Goal: Information Seeking & Learning: Check status

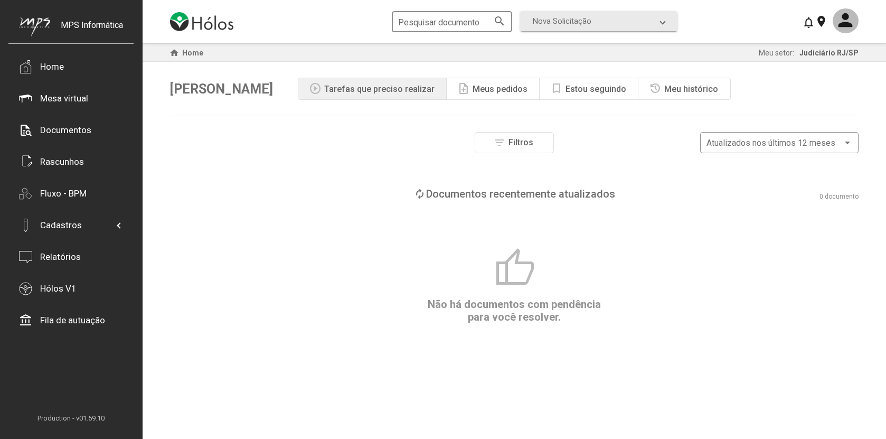
click at [429, 22] on input "Pesquisar documento" at bounding box center [446, 22] width 97 height 10
click at [499, 20] on mat-icon "search" at bounding box center [499, 20] width 13 height 13
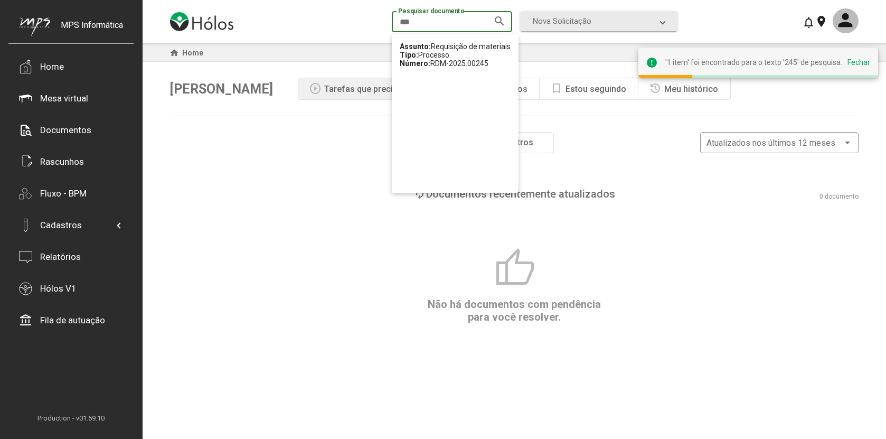
type input "***"
click at [477, 55] on div "Assunto: Requisição de materiais Tipo: Processo Número: RDM-2025.00245" at bounding box center [455, 54] width 111 height 25
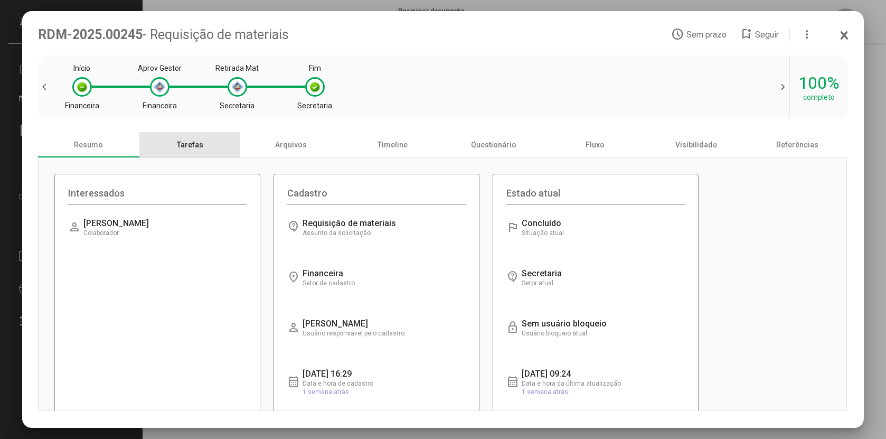
click at [209, 148] on div "Tarefas" at bounding box center [189, 144] width 101 height 25
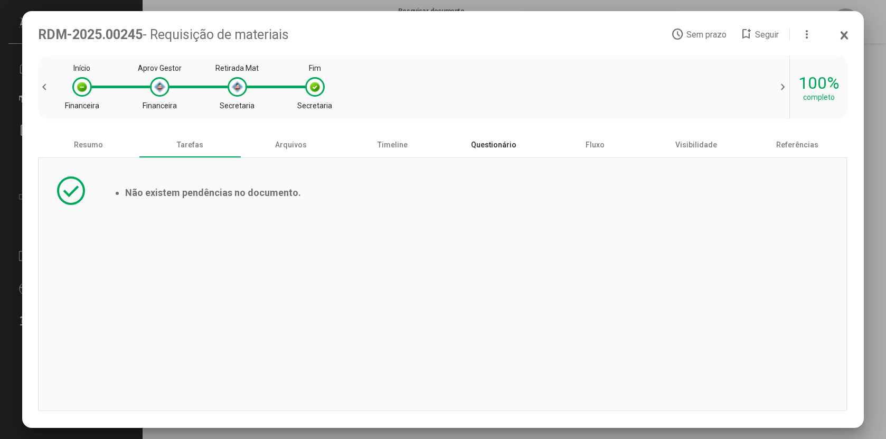
click at [504, 152] on div "Questionário" at bounding box center [493, 144] width 101 height 25
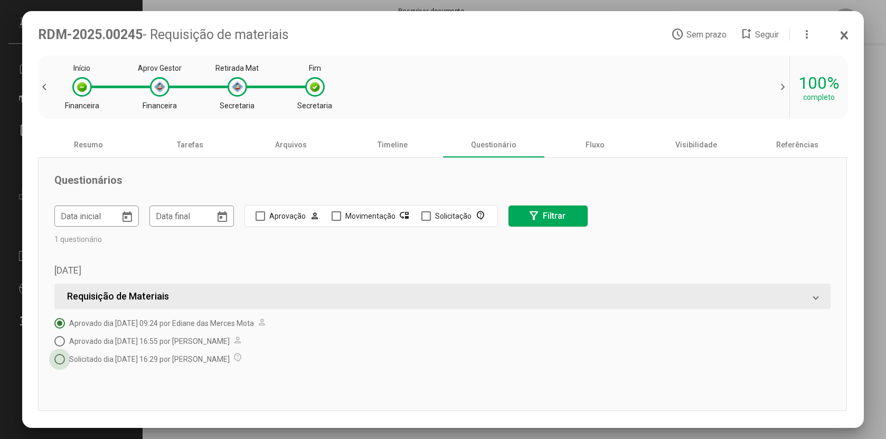
click at [230, 361] on span "Solicitado dia [DATE] 16:29 por [PERSON_NAME]" at bounding box center [149, 359] width 161 height 8
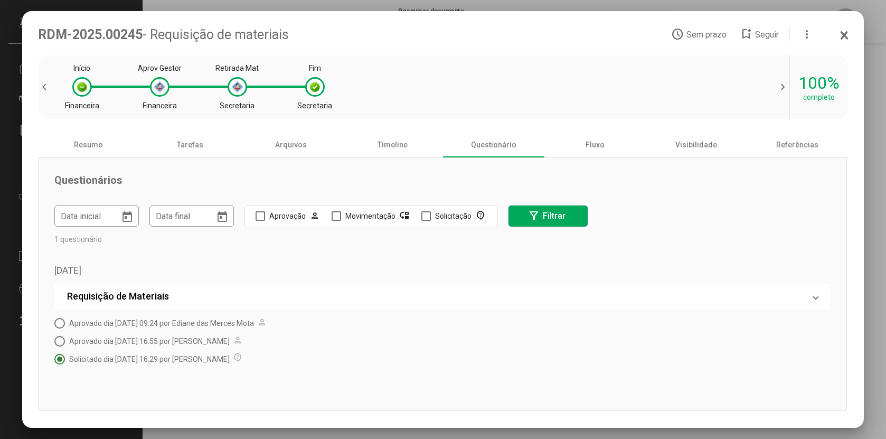
click at [490, 299] on mat-panel-title "Requisição de Materiais" at bounding box center [436, 295] width 738 height 11
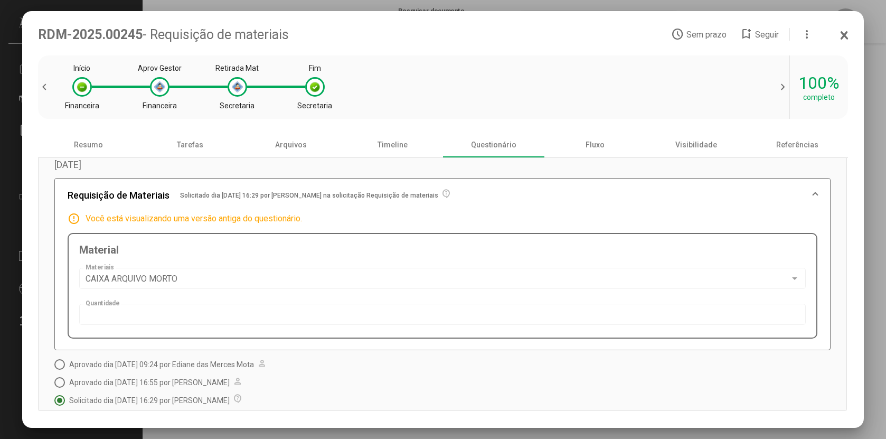
scroll to position [120, 0]
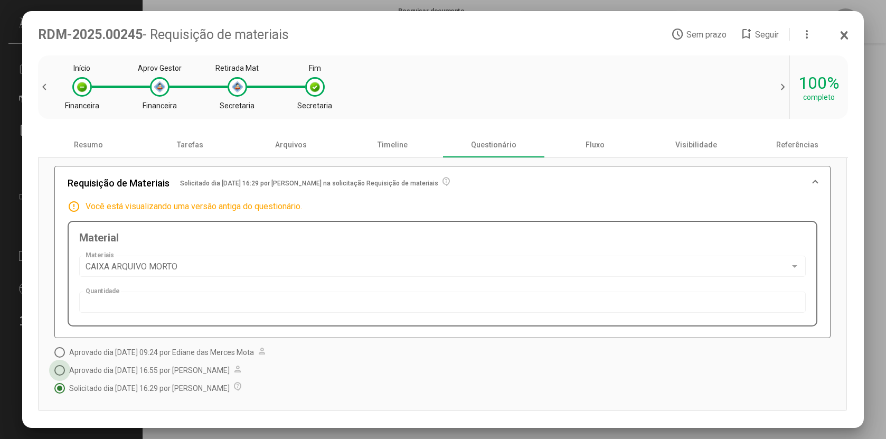
click at [220, 370] on span "Aprovado dia [DATE] 16:55 por [PERSON_NAME]" at bounding box center [149, 370] width 161 height 8
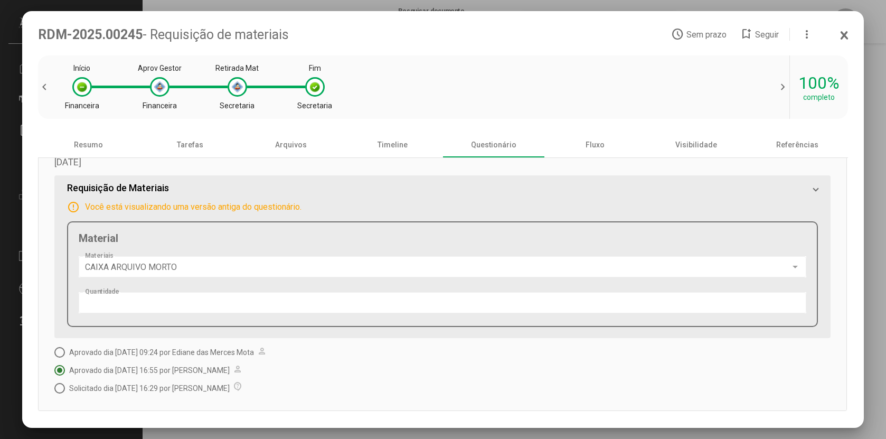
scroll to position [0, 0]
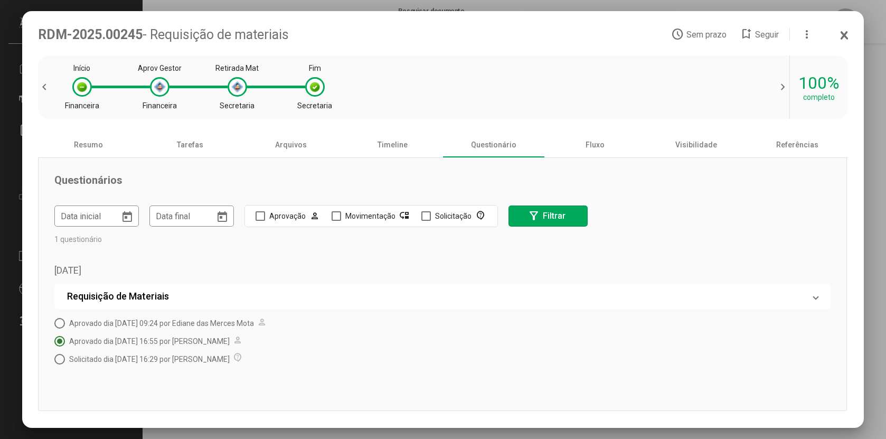
click at [321, 302] on mat-panel-title "Requisição de Materiais" at bounding box center [436, 295] width 738 height 11
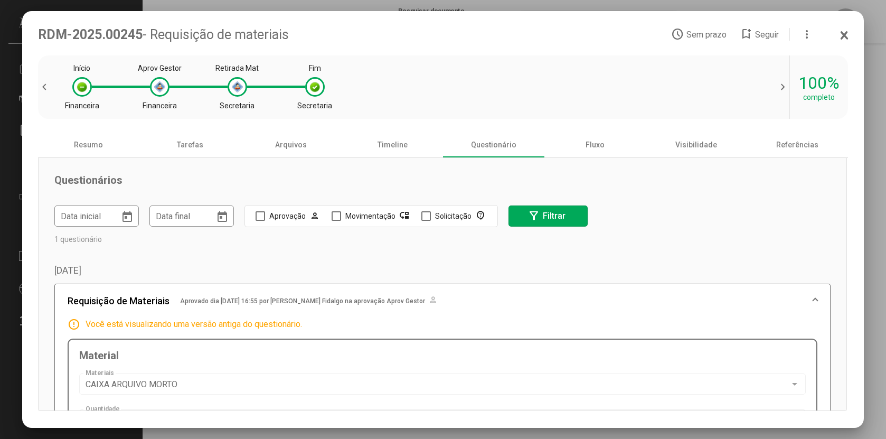
scroll to position [120, 0]
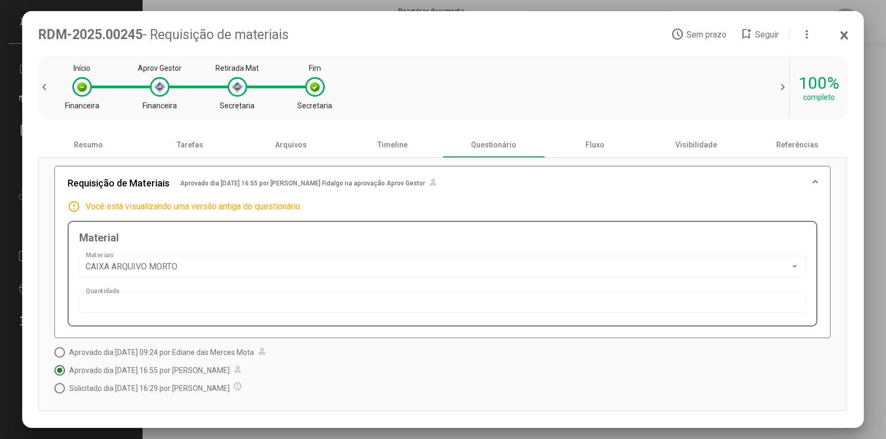
click at [541, 182] on mat-panel-title "Requisição de Materiais Aprovado dia [DATE] 16:55 por [PERSON_NAME] Fidalgo na …" at bounding box center [436, 183] width 737 height 13
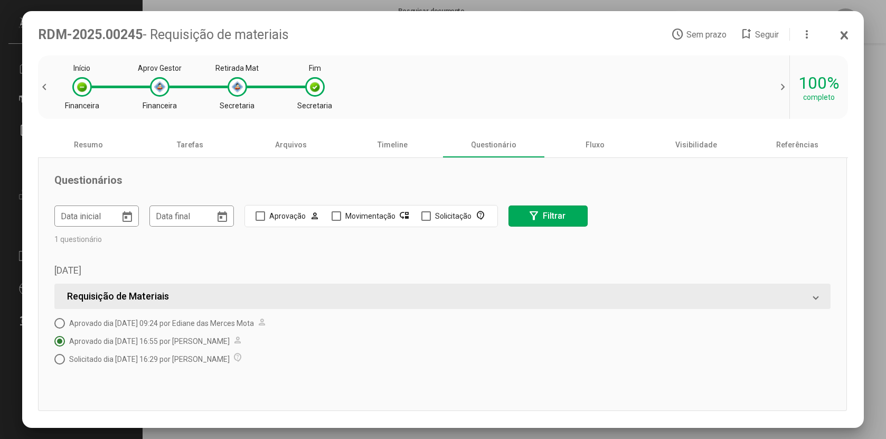
scroll to position [0, 0]
click at [182, 326] on span "Aprovado dia [DATE] 09:24 por Ediane das Merces Mota" at bounding box center [161, 323] width 185 height 8
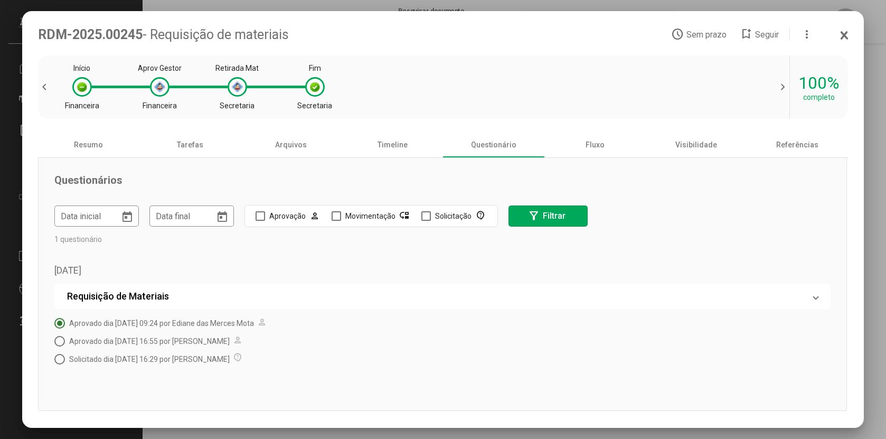
click at [447, 292] on mat-expansion-panel-header "Requisição de Materiais" at bounding box center [442, 296] width 776 height 25
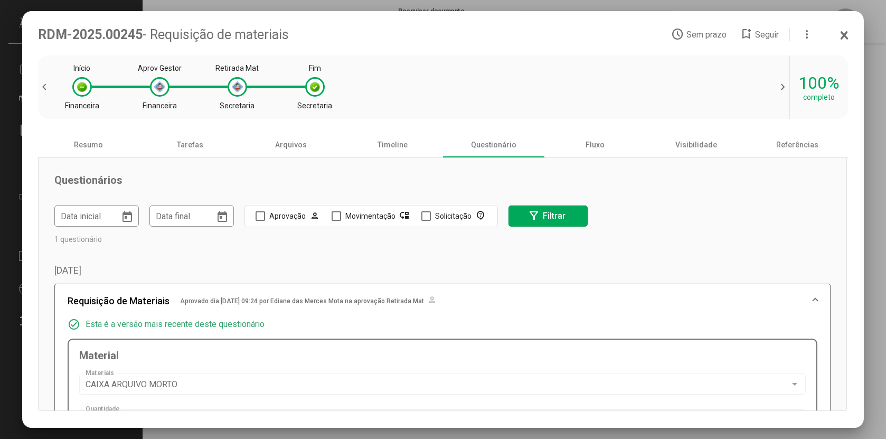
click at [839, 34] on div "RDM-2025.00245 - Requisição de materiais access_time Sem prazo bookmark_add Seg…" at bounding box center [443, 34] width 810 height 15
click at [842, 35] on icon at bounding box center [844, 35] width 8 height 11
